Goal: Transaction & Acquisition: Book appointment/travel/reservation

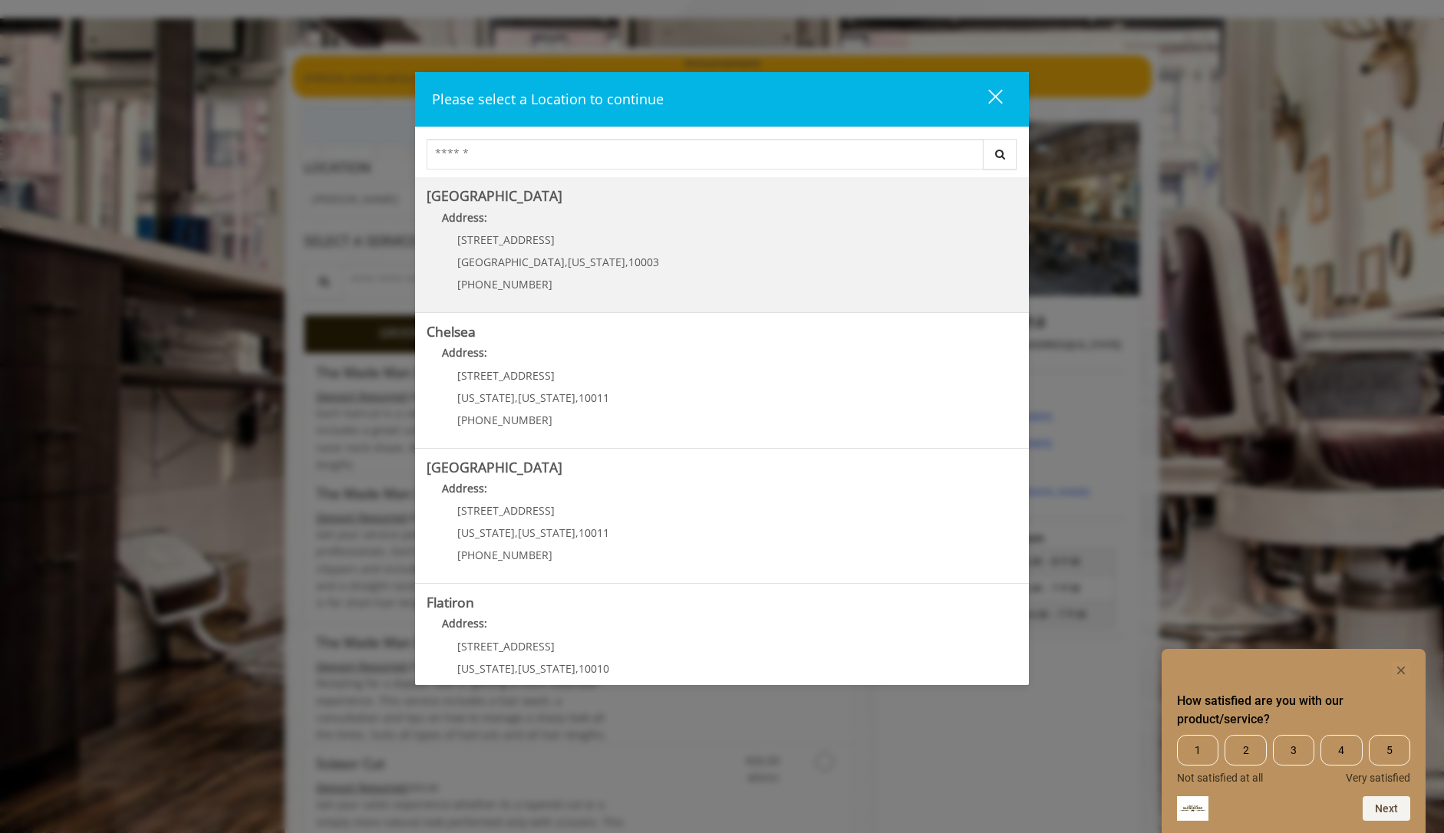
click at [539, 278] on p "[PHONE_NUMBER]" at bounding box center [558, 284] width 202 height 12
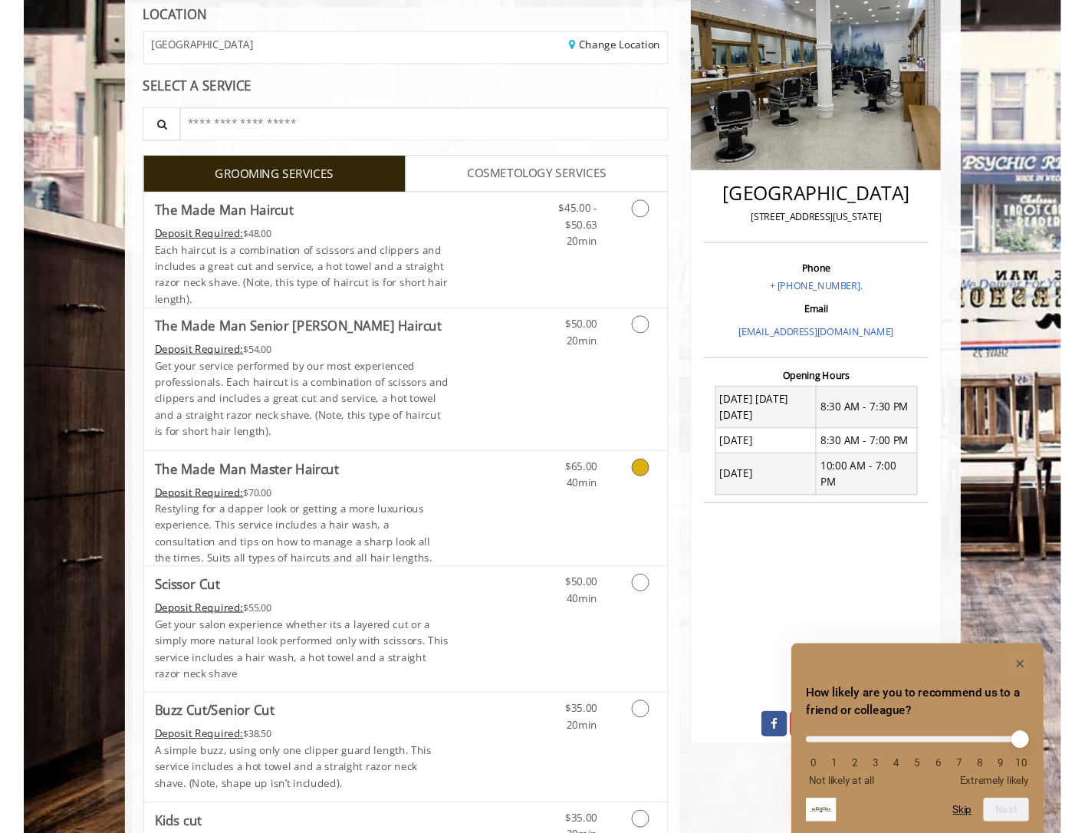
scroll to position [230, 0]
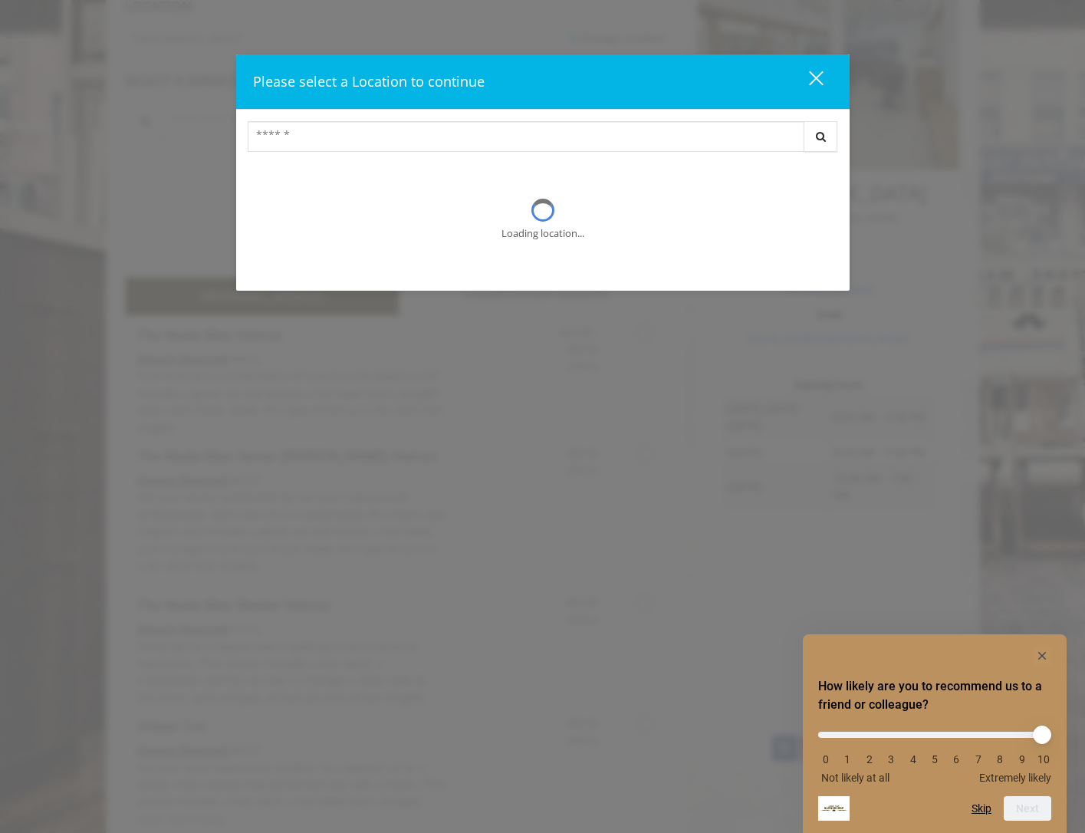
scroll to position [77, 0]
